Goal: Navigation & Orientation: Find specific page/section

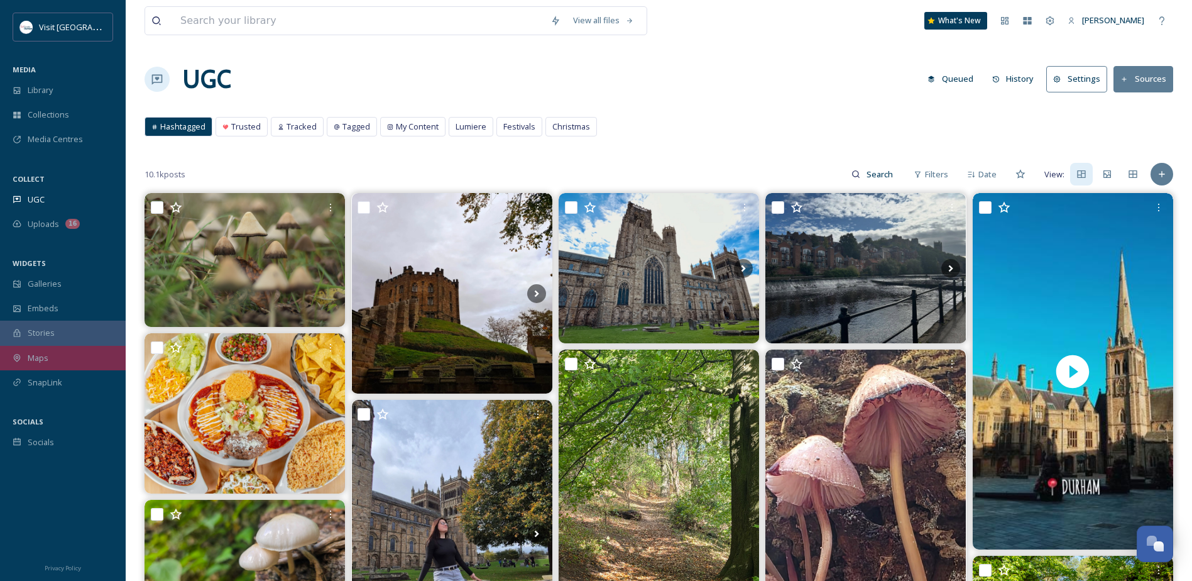
click at [50, 354] on div "Maps" at bounding box center [63, 358] width 126 height 25
